Goal: Information Seeking & Learning: Check status

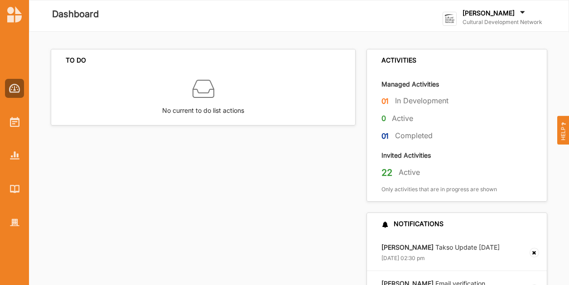
click at [491, 12] on label "[PERSON_NAME]" at bounding box center [488, 13] width 52 height 8
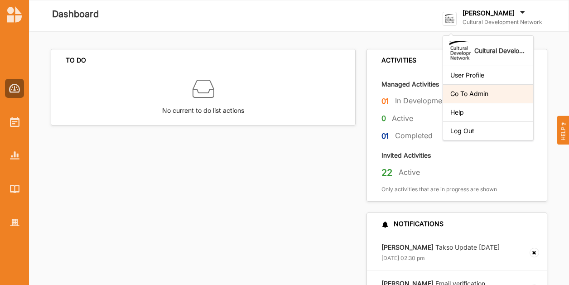
click at [492, 96] on div "Go To Admin" at bounding box center [488, 94] width 76 height 8
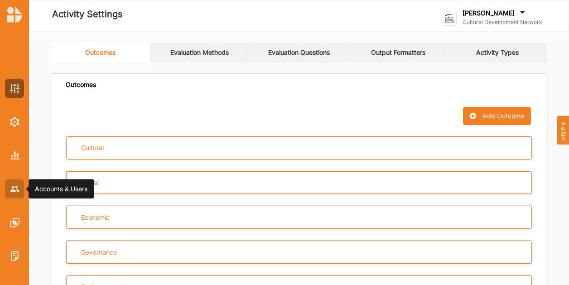
click at [19, 192] on div at bounding box center [14, 188] width 19 height 19
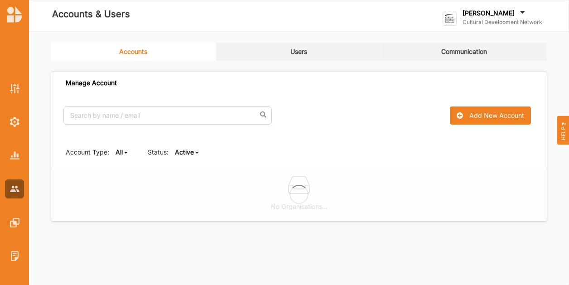
click at [301, 50] on link "Users" at bounding box center [298, 52] width 165 height 18
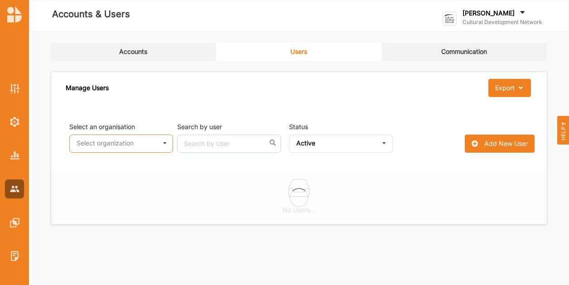
click at [125, 146] on input "text" at bounding box center [121, 144] width 103 height 18
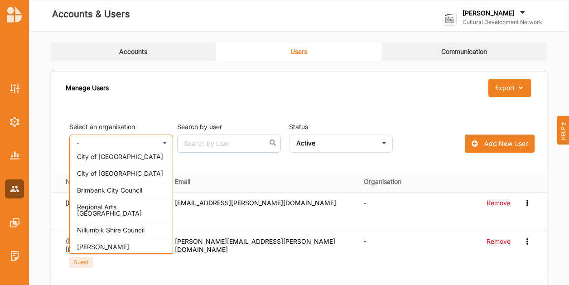
scroll to position [408, 0]
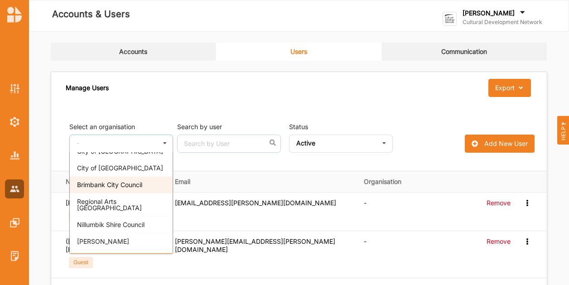
click at [146, 181] on div "Brimbank City Council" at bounding box center [121, 184] width 103 height 17
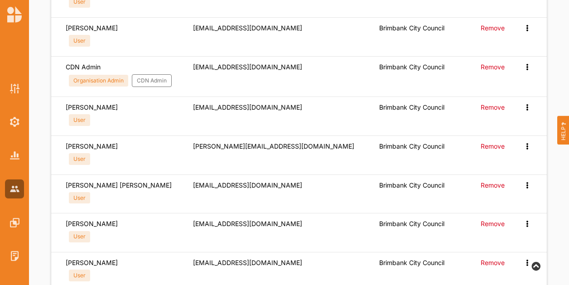
scroll to position [543, 0]
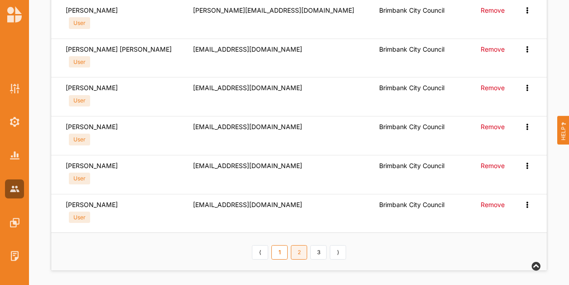
click at [297, 246] on link "2" at bounding box center [299, 252] width 16 height 14
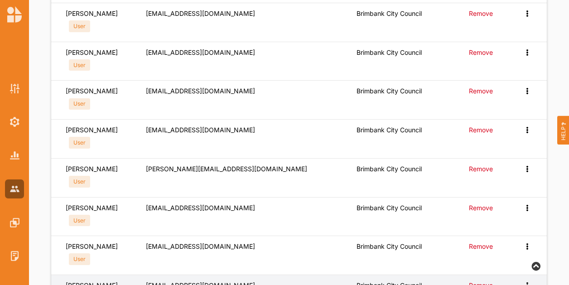
scroll to position [407, 0]
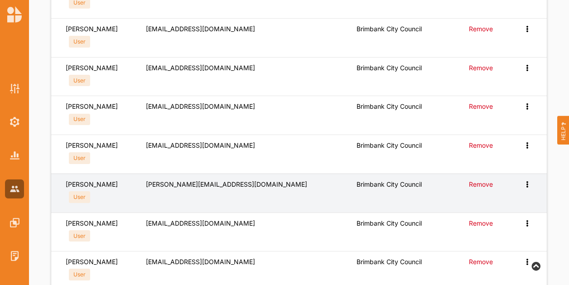
click at [526, 185] on icon at bounding box center [527, 183] width 8 height 6
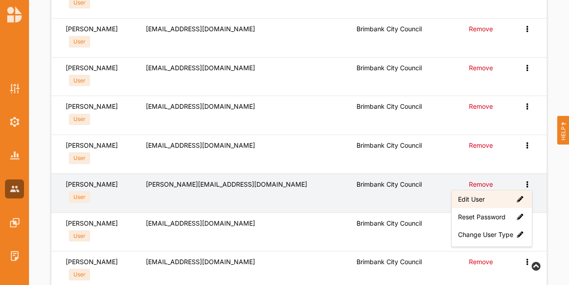
click at [482, 201] on label "Edit User" at bounding box center [491, 199] width 67 height 8
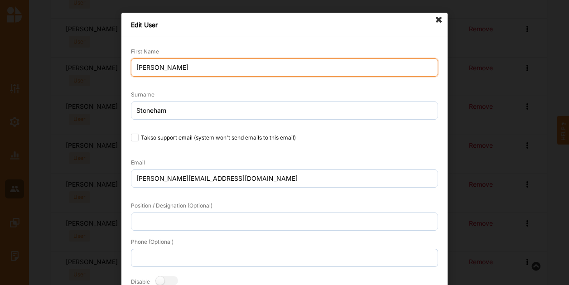
click at [131, 64] on input "[PERSON_NAME]" at bounding box center [284, 67] width 307 height 18
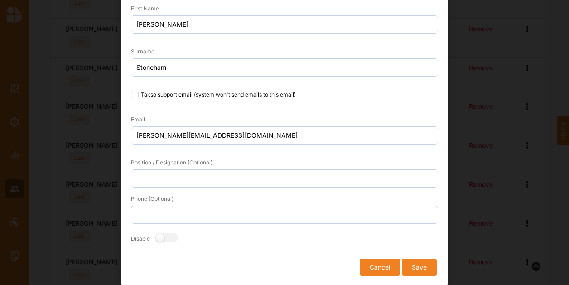
click at [388, 268] on button "Cancel" at bounding box center [380, 267] width 40 height 17
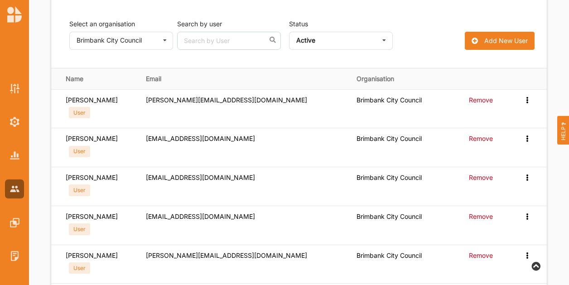
scroll to position [0, 0]
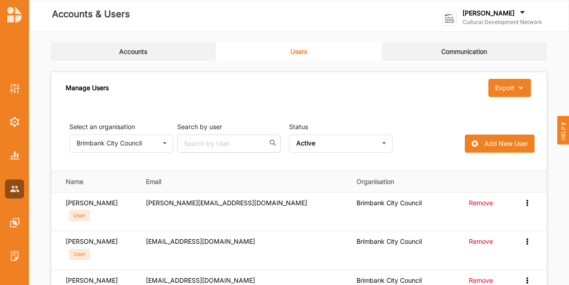
click at [121, 48] on link "Accounts" at bounding box center [133, 52] width 165 height 18
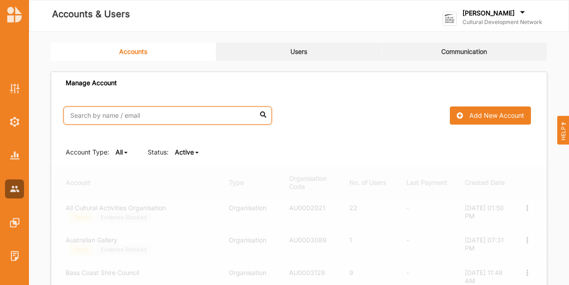
click at [83, 110] on input "text" at bounding box center [167, 115] width 208 height 18
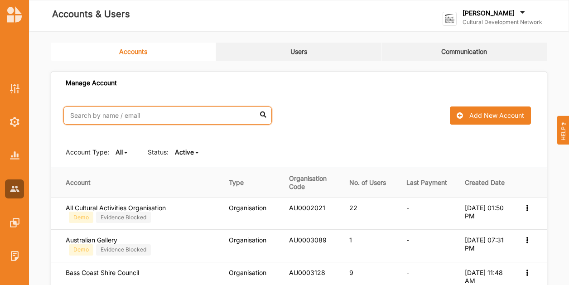
scroll to position [136, 0]
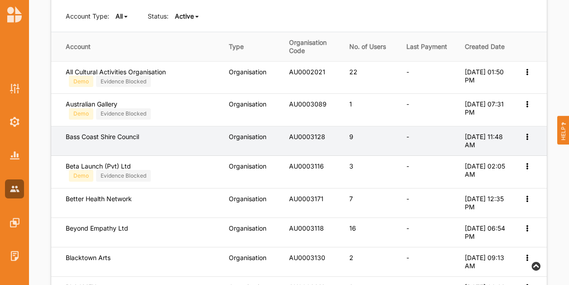
click at [527, 139] on icon at bounding box center [527, 136] width 8 height 6
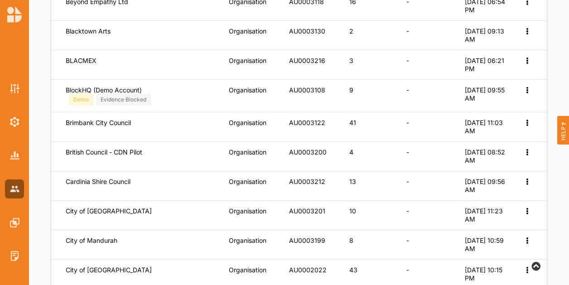
scroll to position [419, 0]
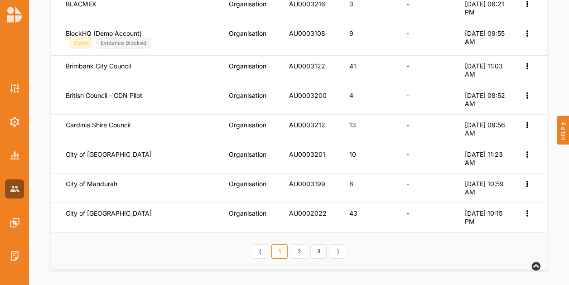
click at [298, 248] on link "2" at bounding box center [299, 251] width 16 height 14
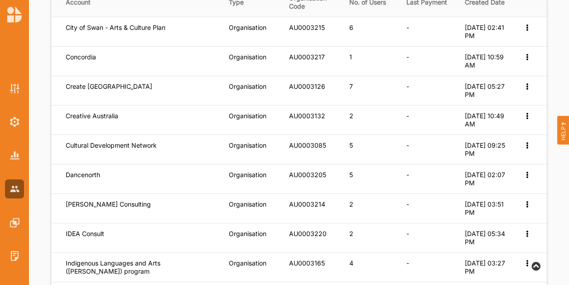
scroll to position [407, 0]
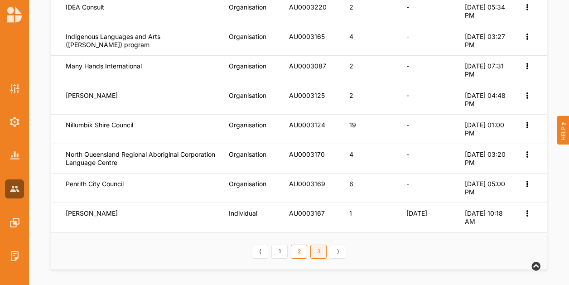
click at [322, 247] on link "3" at bounding box center [318, 252] width 16 height 14
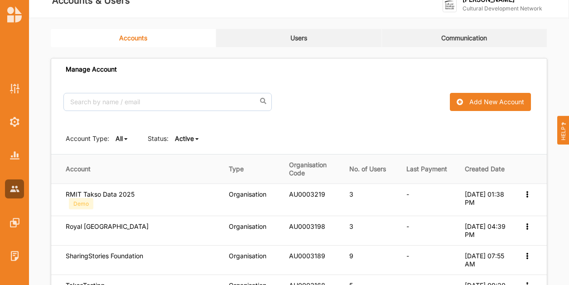
scroll to position [0, 0]
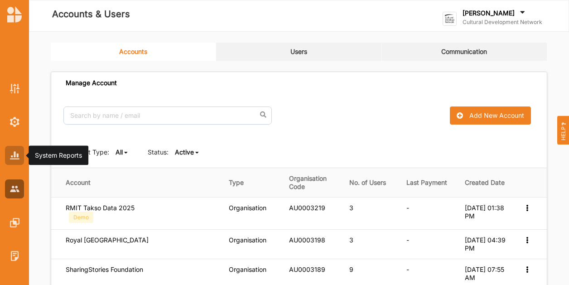
click at [7, 154] on div at bounding box center [14, 155] width 19 height 19
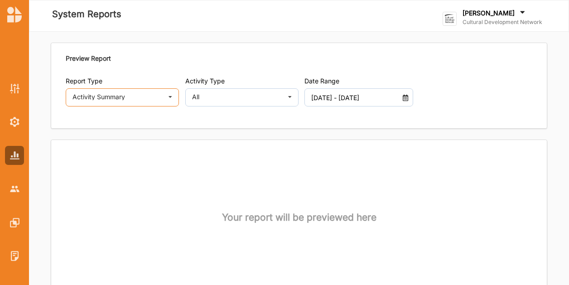
click at [151, 98] on div "Activity Summary" at bounding box center [117, 97] width 91 height 6
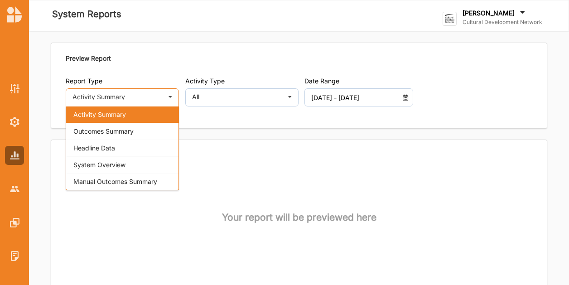
click at [141, 162] on div "System Overview" at bounding box center [122, 164] width 112 height 17
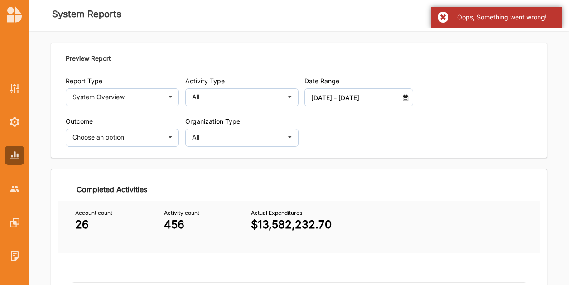
click at [440, 15] on div "Oops, Something went wrong!" at bounding box center [496, 17] width 131 height 21
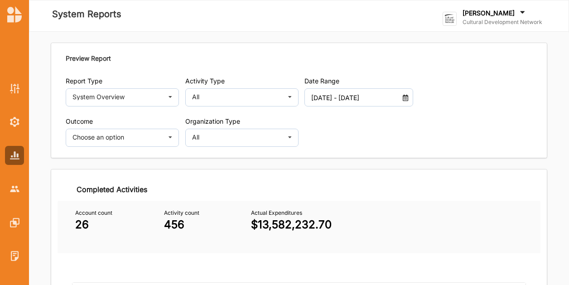
click at [326, 103] on input "[DATE] - [DATE]" at bounding box center [355, 97] width 96 height 18
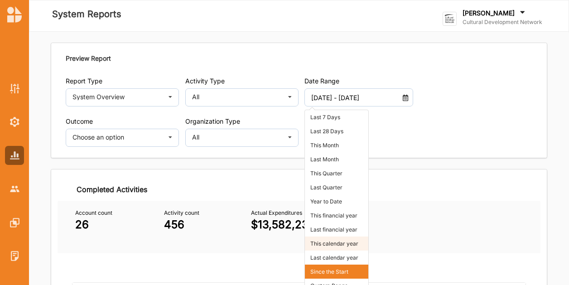
click at [335, 238] on li "This calendar year" at bounding box center [336, 243] width 63 height 14
type input "[DATE] - [DATE]"
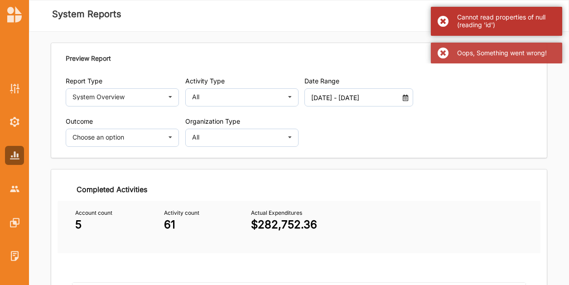
click at [438, 19] on div "Cannot read properties of null (reading 'id')" at bounding box center [496, 21] width 131 height 29
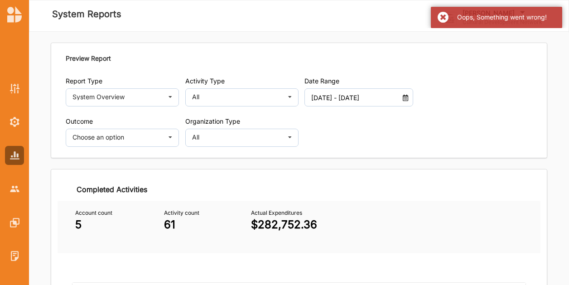
click at [442, 48] on div "Preview Report Report Type System Overview Activity Summary Outcomes Summary He…" at bounding box center [298, 100] width 495 height 115
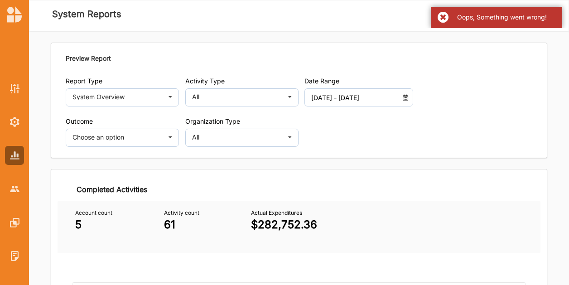
click at [446, 21] on div "Oops, Something went wrong!" at bounding box center [496, 17] width 131 height 21
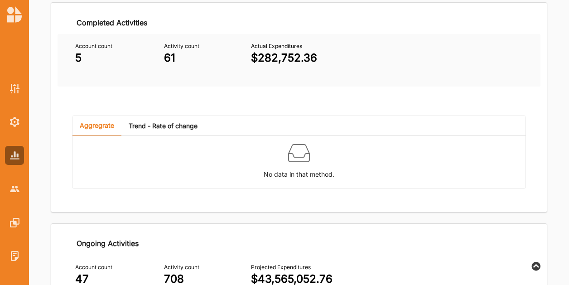
scroll to position [213, 0]
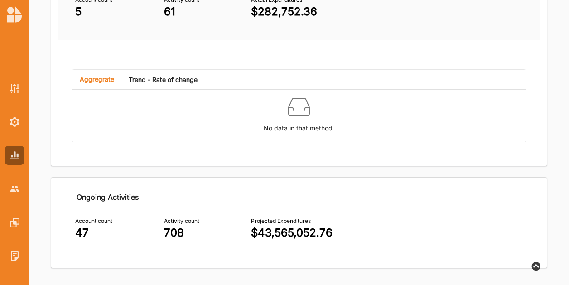
click at [149, 78] on link "Trend - Rate of change" at bounding box center [162, 79] width 83 height 19
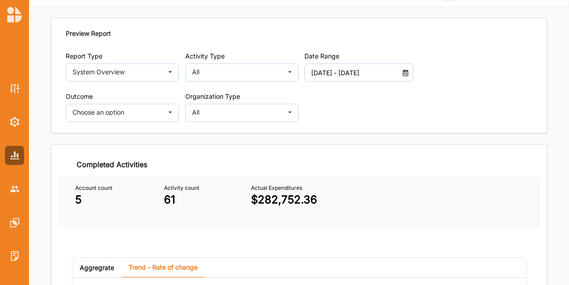
scroll to position [0, 0]
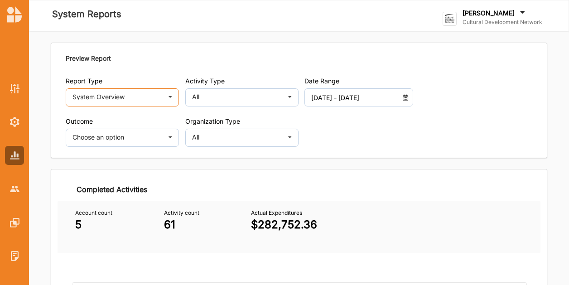
click at [84, 99] on div "System Overview" at bounding box center [117, 97] width 91 height 6
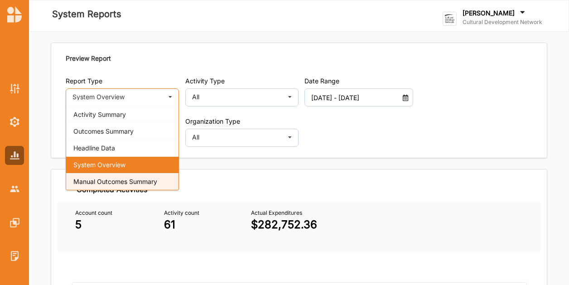
click at [105, 178] on span "Manual Outcomes Summary" at bounding box center [115, 182] width 84 height 8
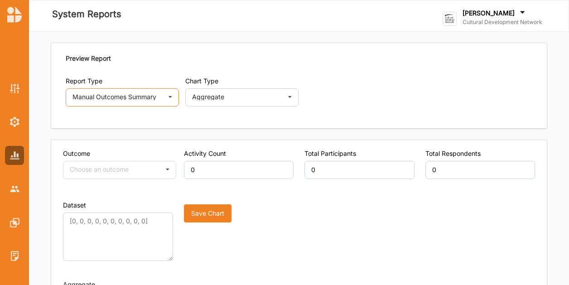
click at [132, 94] on div "Manual Outcomes Summary" at bounding box center [117, 97] width 91 height 6
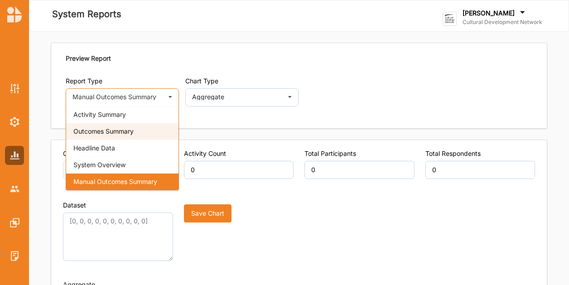
click at [120, 135] on div "Outcomes Summary" at bounding box center [122, 131] width 112 height 17
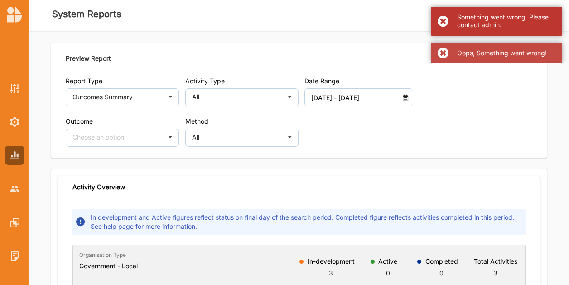
click at [447, 25] on div "Something went wrong. Please contact admin." at bounding box center [496, 21] width 131 height 29
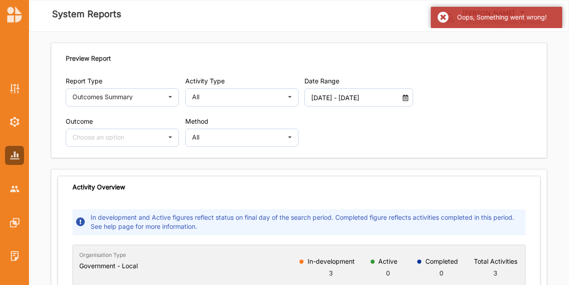
click at [442, 48] on div "Preview Report Report Type Outcomes Summary Activity Summary Outcomes Summary H…" at bounding box center [298, 100] width 495 height 115
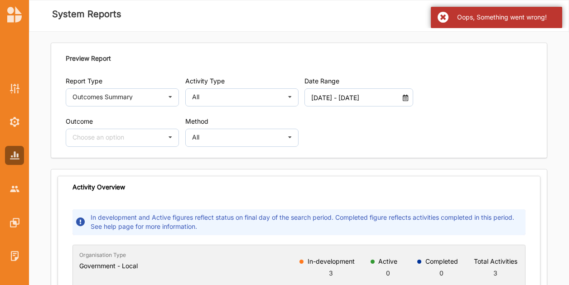
click at [448, 18] on div "Oops, Something went wrong!" at bounding box center [496, 17] width 131 height 21
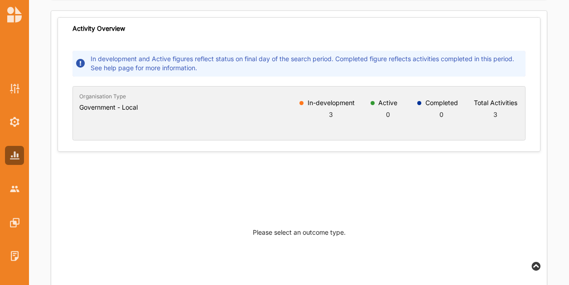
scroll to position [72, 0]
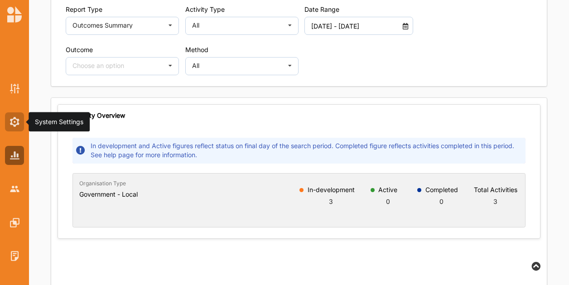
click at [8, 120] on div at bounding box center [14, 121] width 19 height 19
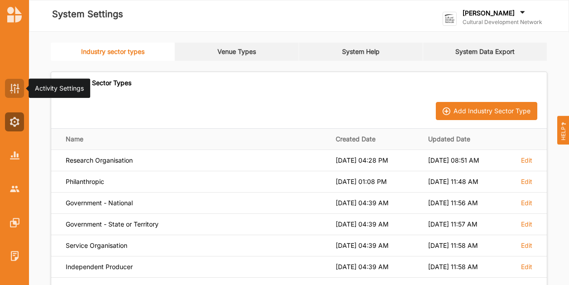
click at [8, 82] on div at bounding box center [14, 88] width 19 height 19
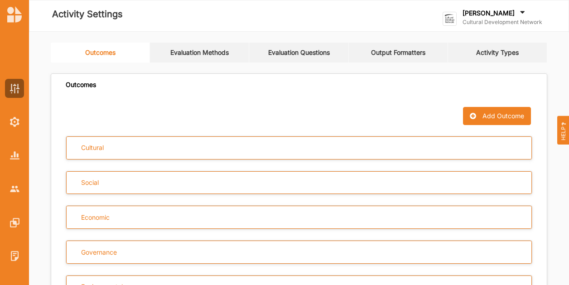
click at [494, 14] on div "[PERSON_NAME]" at bounding box center [502, 14] width 80 height 10
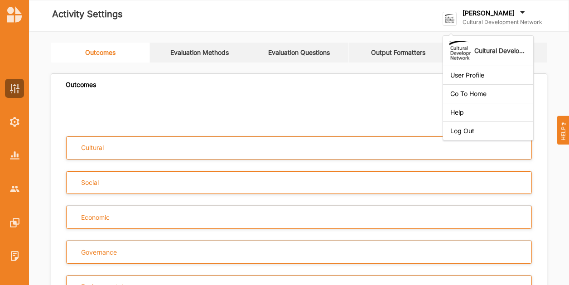
click at [481, 130] on div "Log Out" at bounding box center [488, 131] width 76 height 8
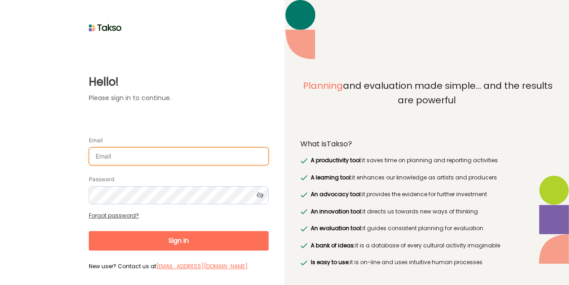
click at [213, 154] on input "Email" at bounding box center [179, 156] width 180 height 18
type input "[EMAIL_ADDRESS][DOMAIN_NAME]"
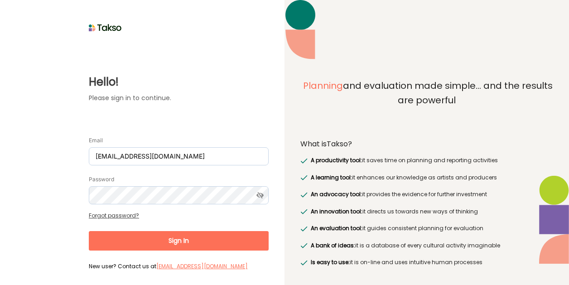
click at [224, 247] on button "Sign In" at bounding box center [179, 240] width 180 height 19
